Goal: Subscribe to service/newsletter

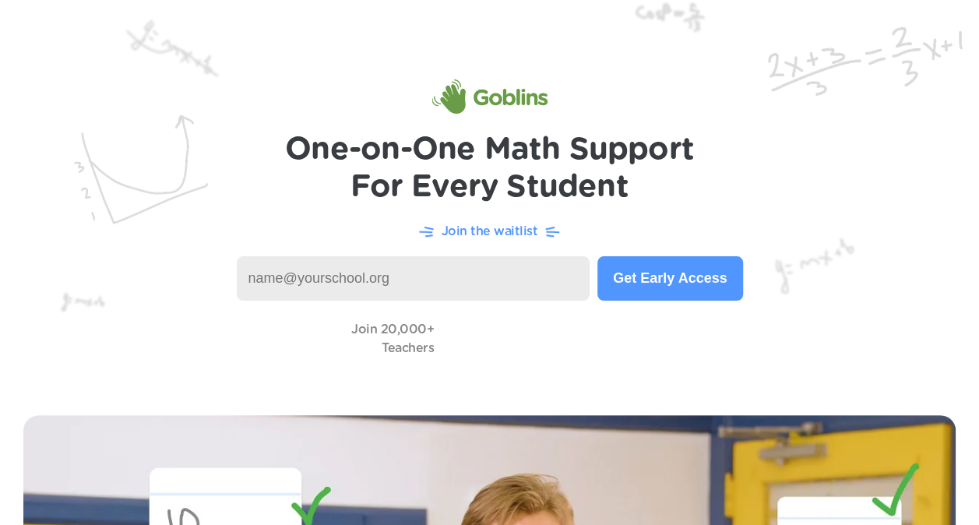
drag, startPoint x: 0, startPoint y: 0, endPoint x: 442, endPoint y: 277, distance: 522.0
click at [442, 277] on input at bounding box center [414, 278] width 354 height 44
type input "[EMAIL_ADDRESS][DOMAIN_NAME]"
click at [677, 277] on button "Get Early Access" at bounding box center [669, 278] width 145 height 44
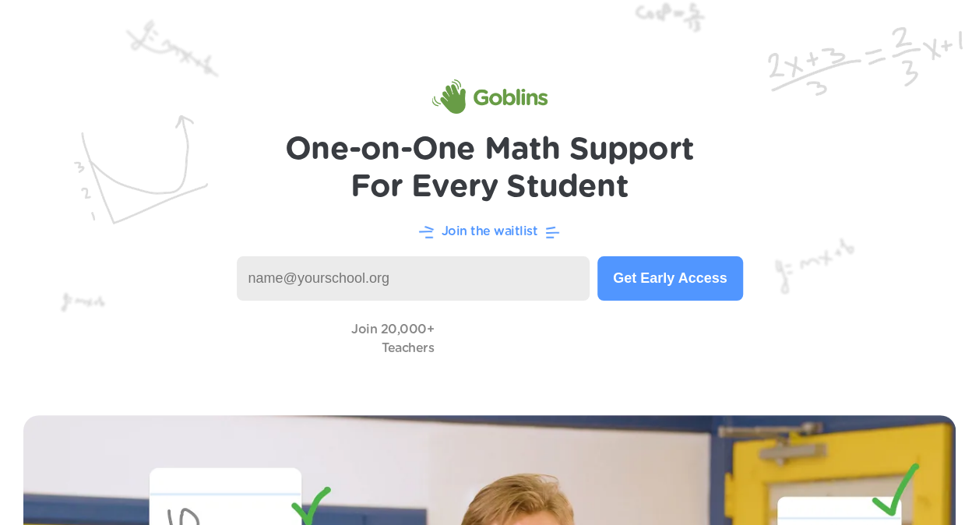
click at [378, 277] on input at bounding box center [414, 278] width 354 height 44
type input "[EMAIL_ADDRESS][DOMAIN_NAME]"
click at [674, 283] on button "Get Early Access" at bounding box center [669, 278] width 145 height 44
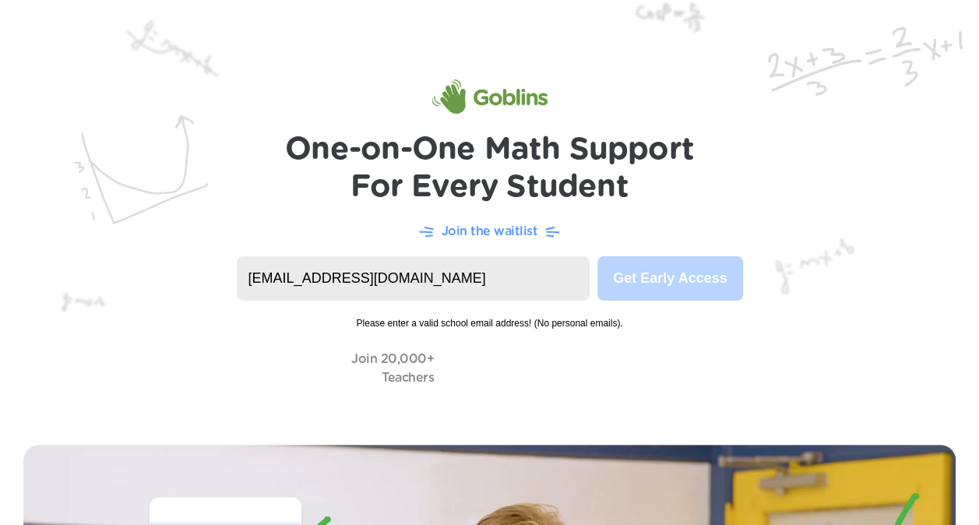
drag, startPoint x: 469, startPoint y: 279, endPoint x: -3, endPoint y: 244, distance: 473.2
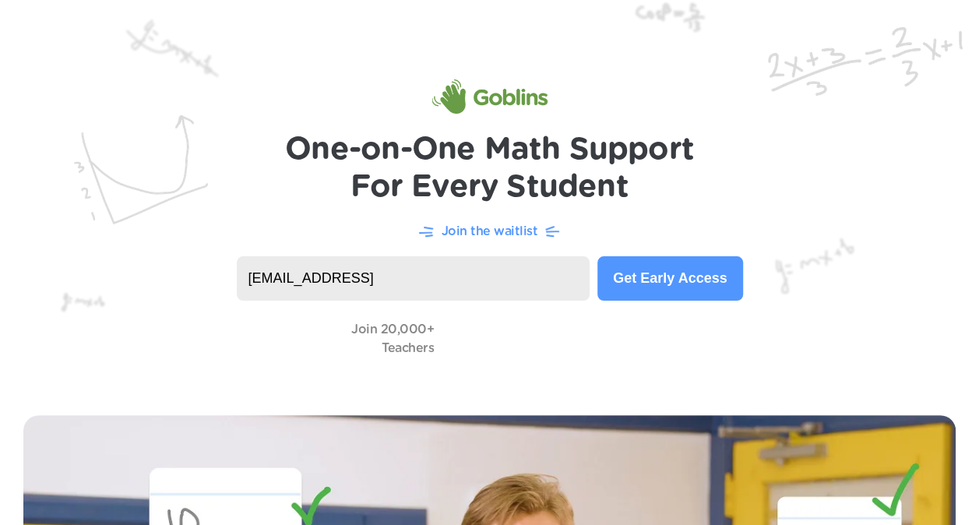
type input "[EMAIL_ADDRESS][DOMAIN_NAME]"
click at [651, 284] on button "Get Early Access" at bounding box center [669, 278] width 145 height 44
